Goal: Navigation & Orientation: Find specific page/section

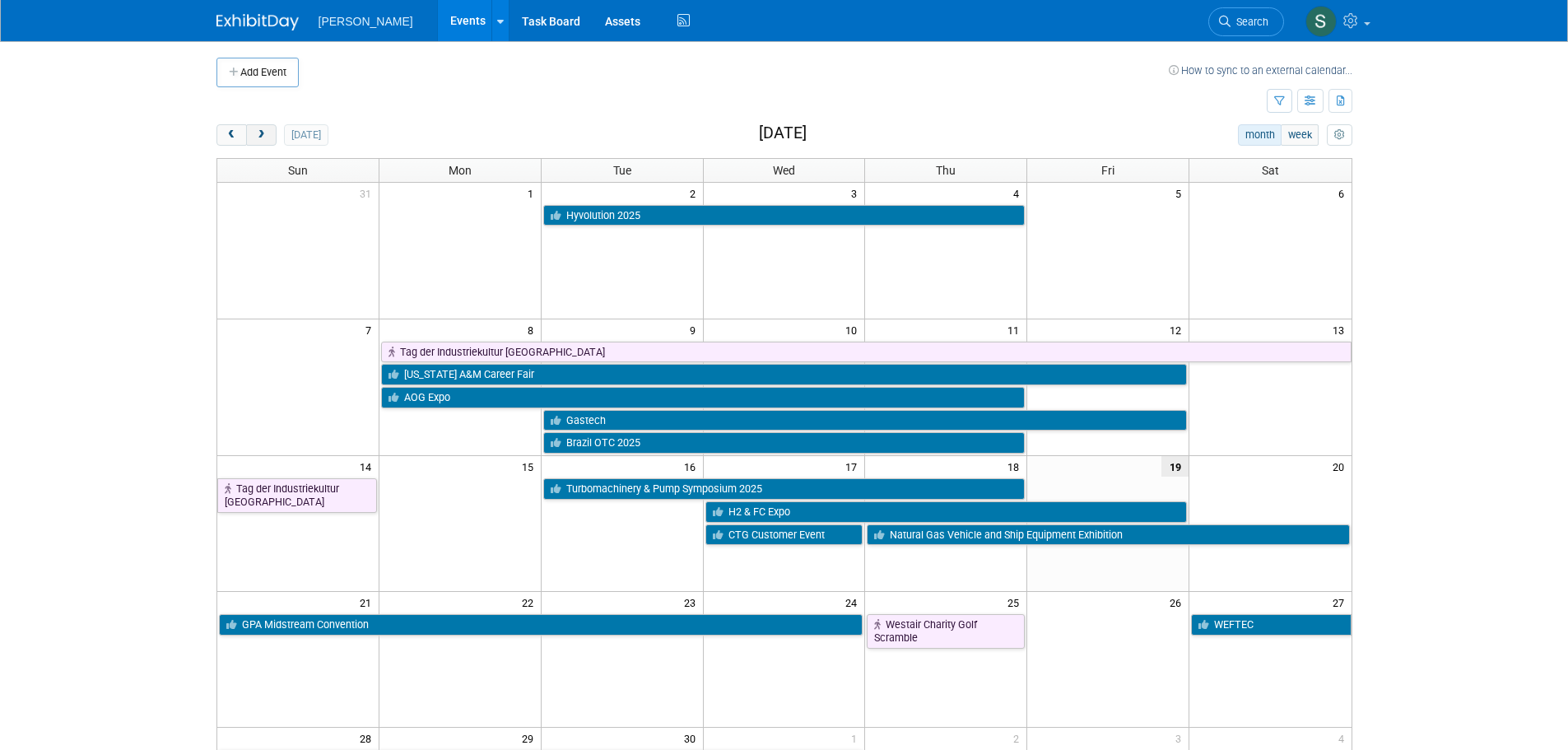
click at [267, 136] on span "next" at bounding box center [261, 135] width 12 height 11
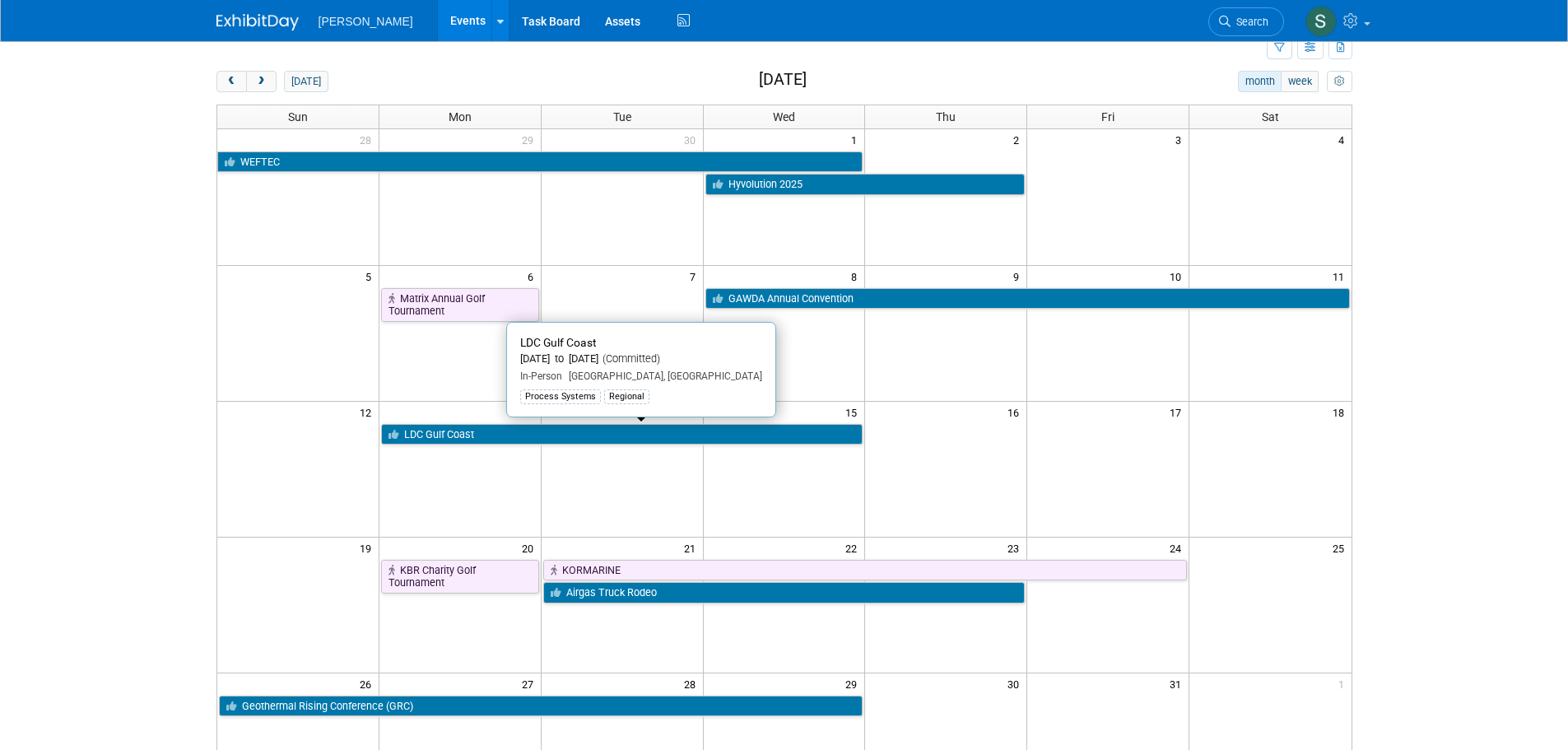
scroll to position [83, 0]
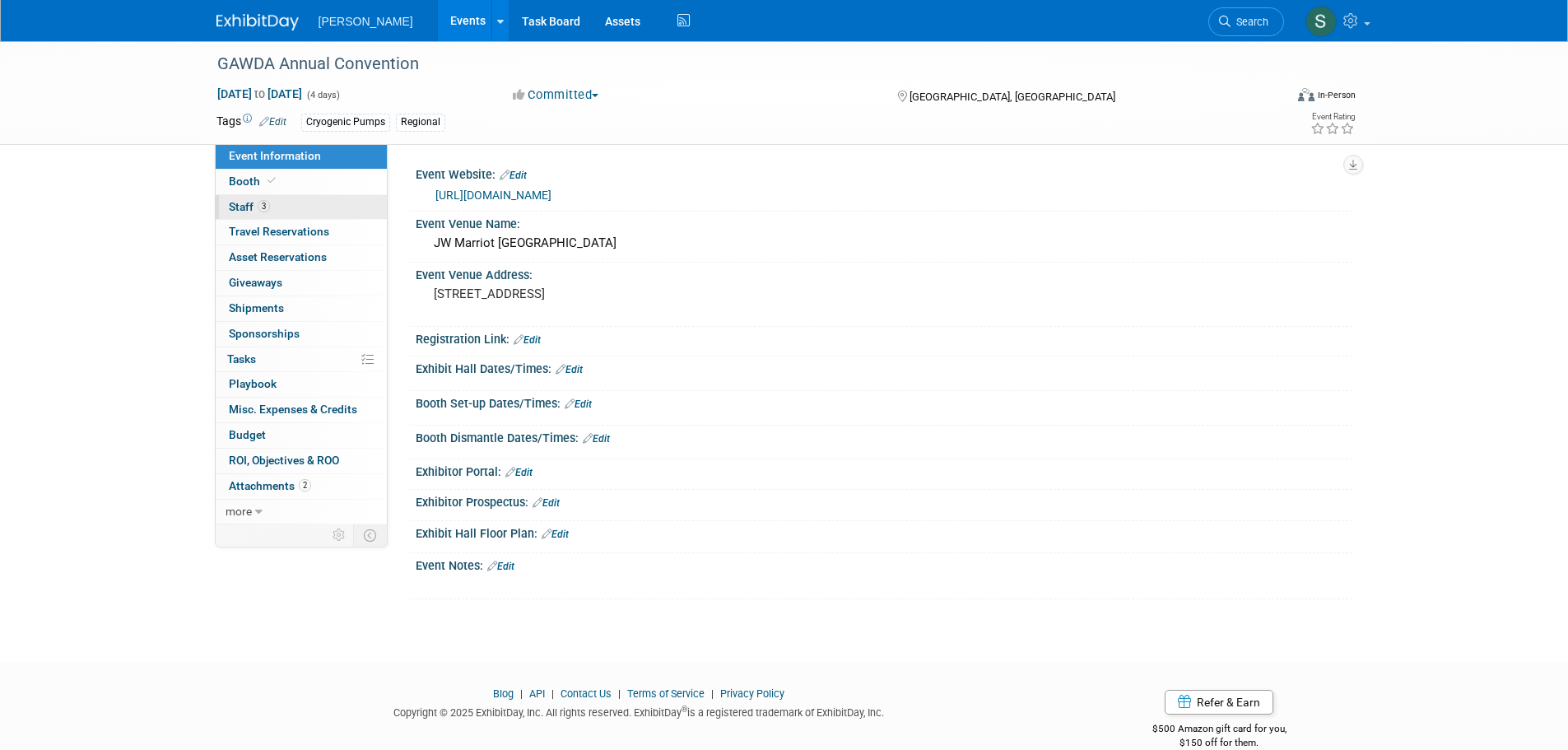
click at [296, 198] on link "3 Staff 3" at bounding box center [300, 207] width 171 height 25
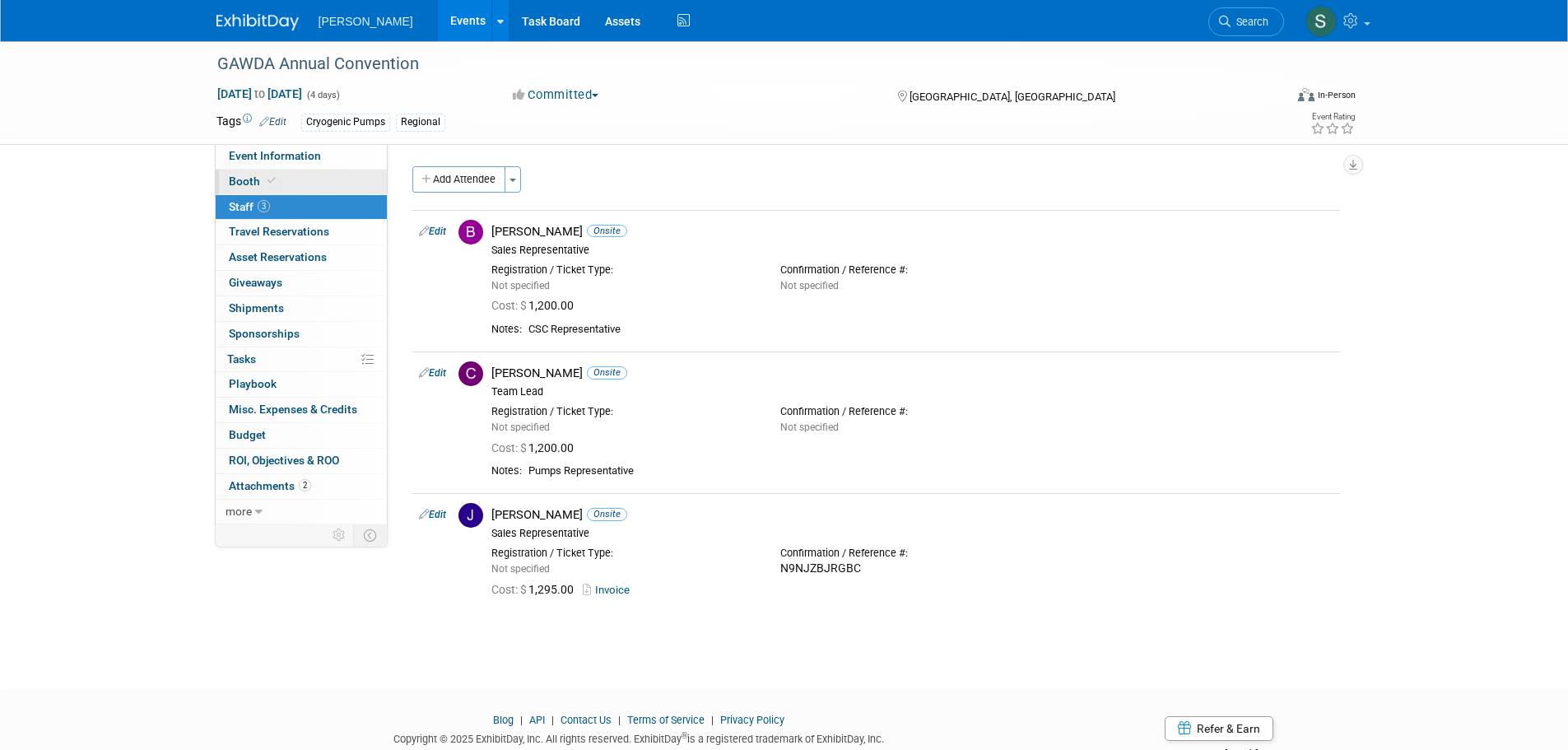
click at [300, 176] on link "Booth" at bounding box center [300, 182] width 171 height 25
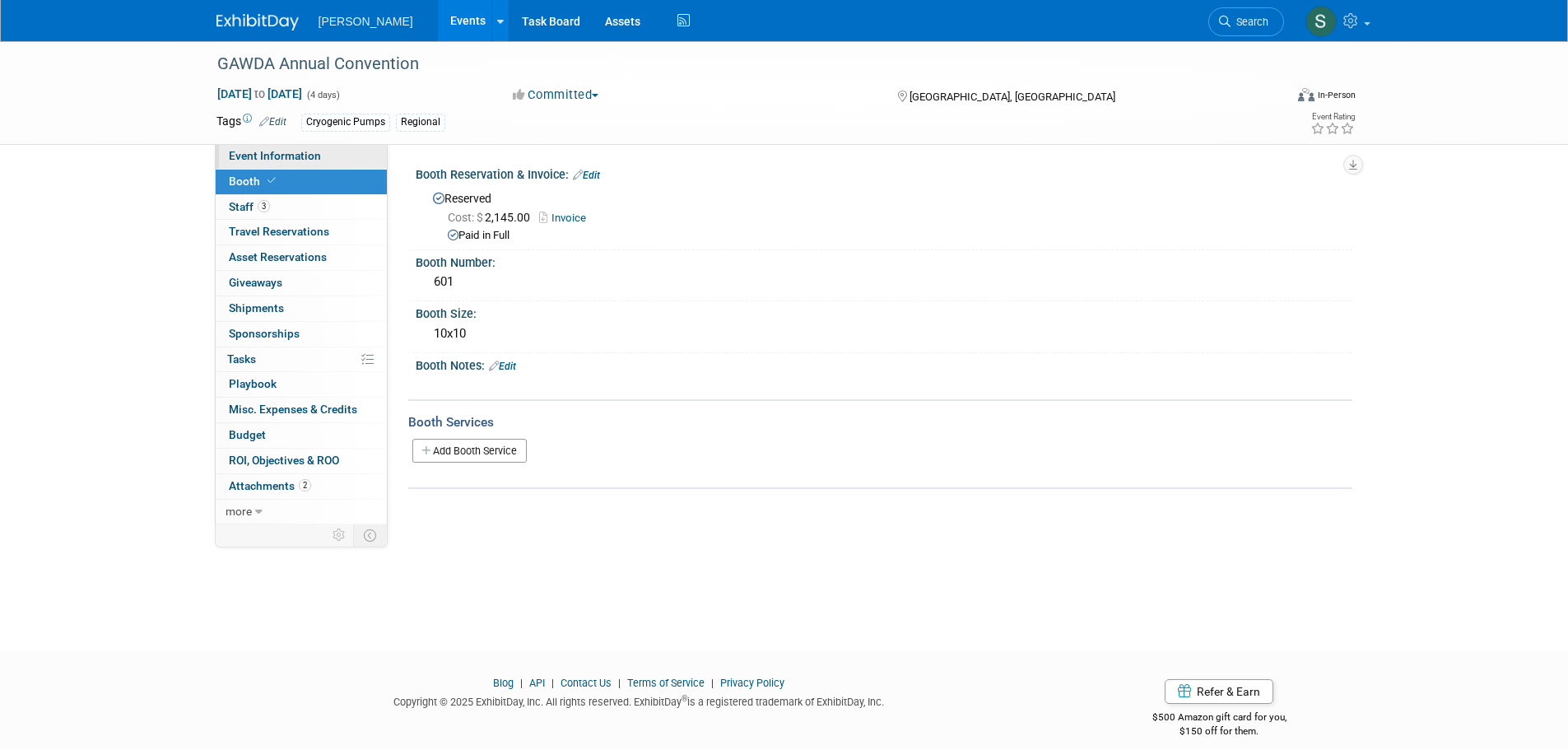
click at [312, 155] on span "Event Information" at bounding box center [274, 155] width 92 height 13
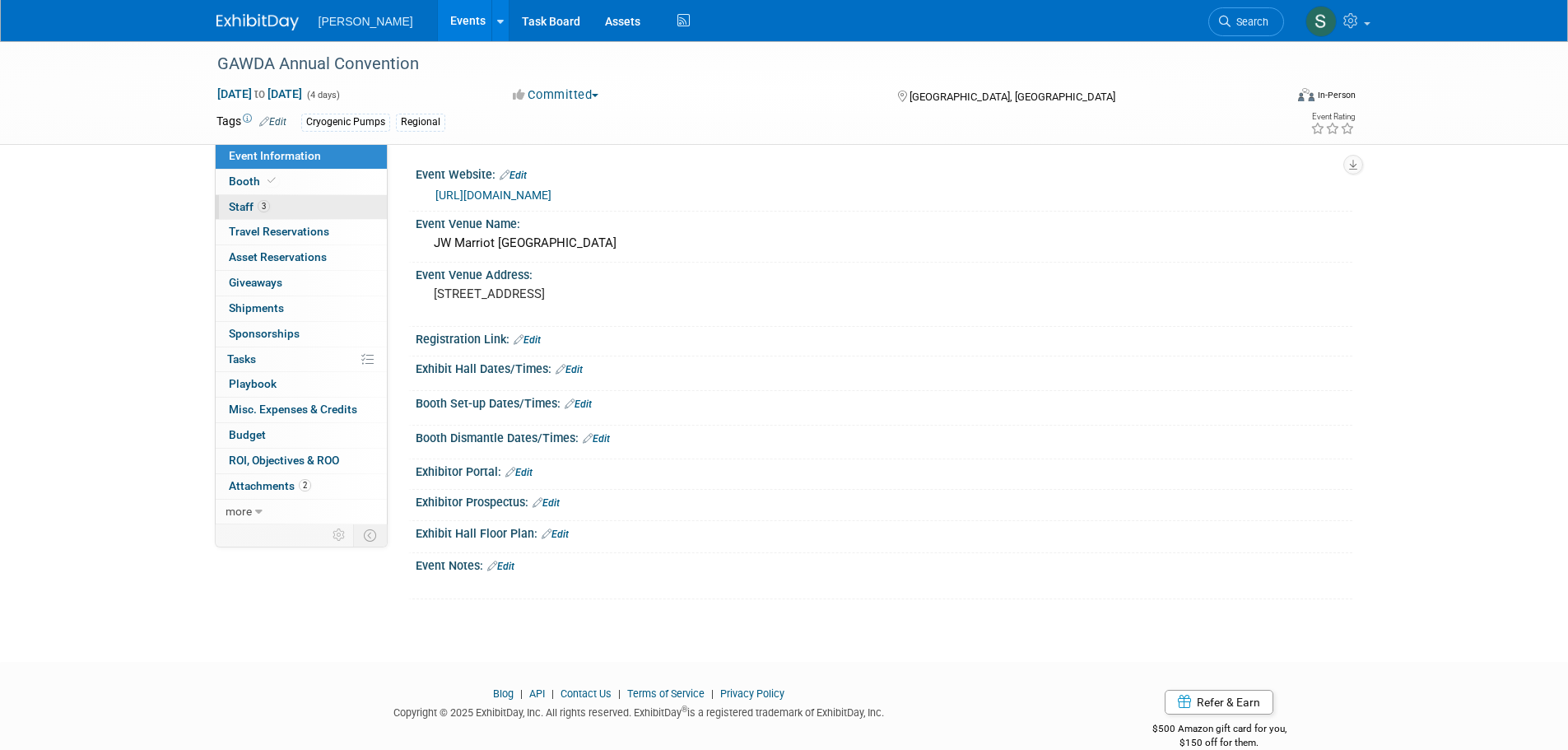
click at [314, 209] on link "3 Staff 3" at bounding box center [300, 207] width 171 height 25
